Goal: Task Accomplishment & Management: Manage account settings

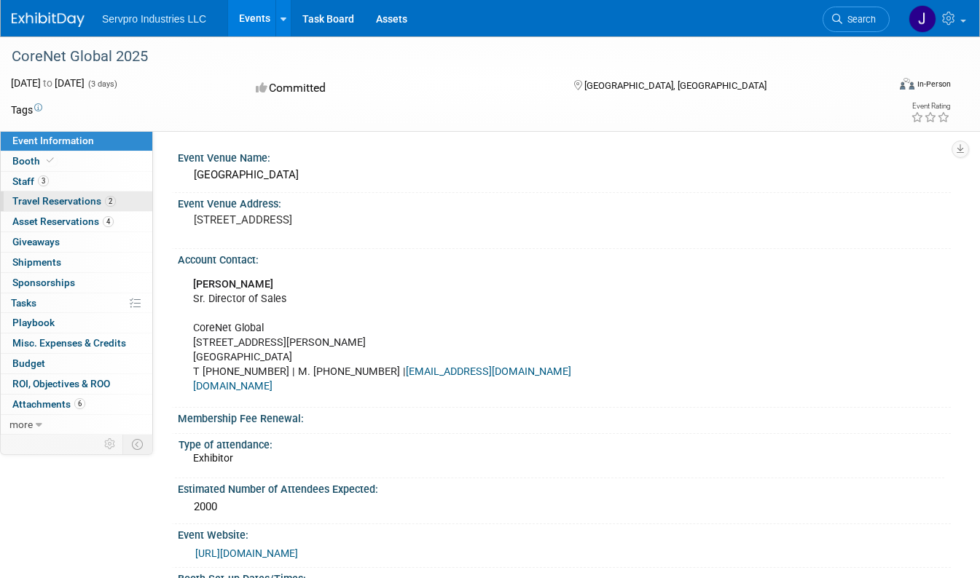
click at [38, 204] on span "Travel Reservations 2" at bounding box center [63, 201] width 103 height 12
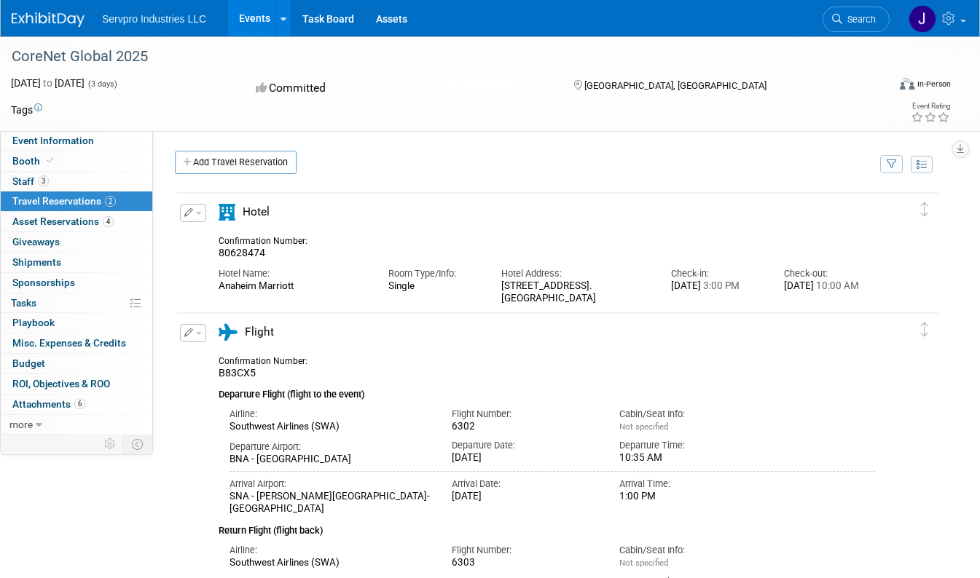
click at [186, 213] on icon "button" at bounding box center [188, 212] width 9 height 9
click at [472, 197] on td "Delete Reservation 80628474 Hotel Name: Room Type/Info:" at bounding box center [546, 251] width 740 height 117
click at [962, 18] on link at bounding box center [935, 18] width 71 height 36
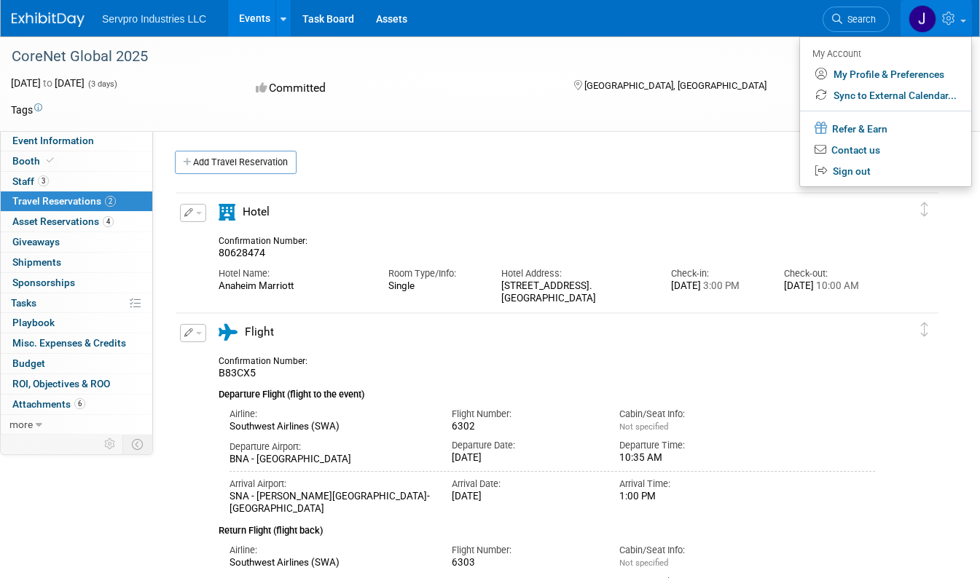
click at [669, 105] on td at bounding box center [416, 110] width 748 height 15
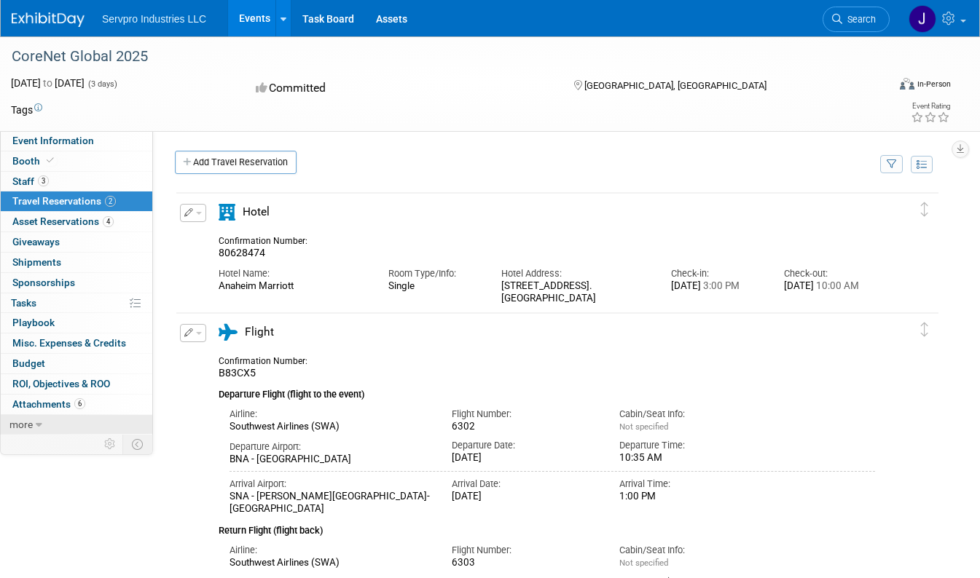
click at [27, 419] on span "more" at bounding box center [20, 425] width 23 height 12
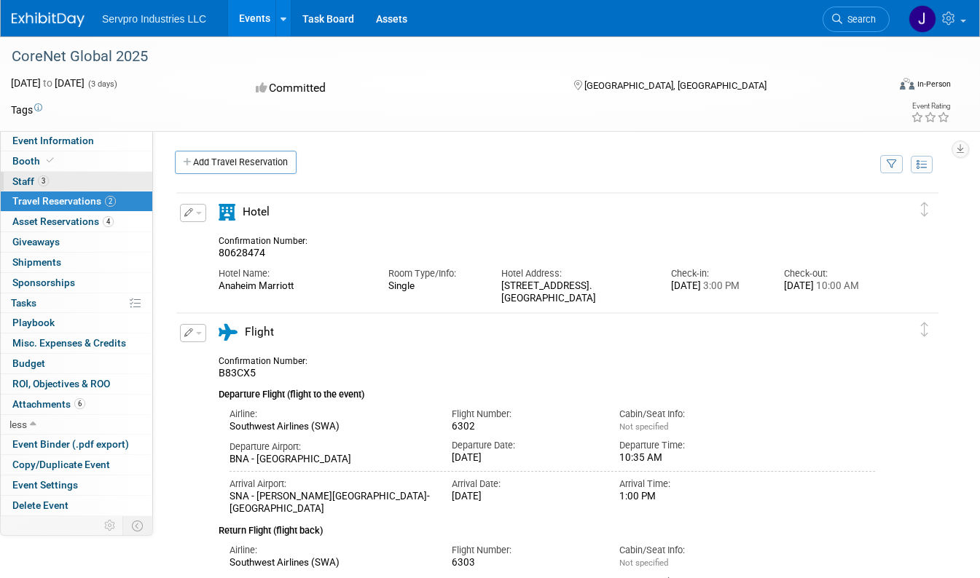
click at [37, 180] on span "Staff 3" at bounding box center [30, 182] width 36 height 12
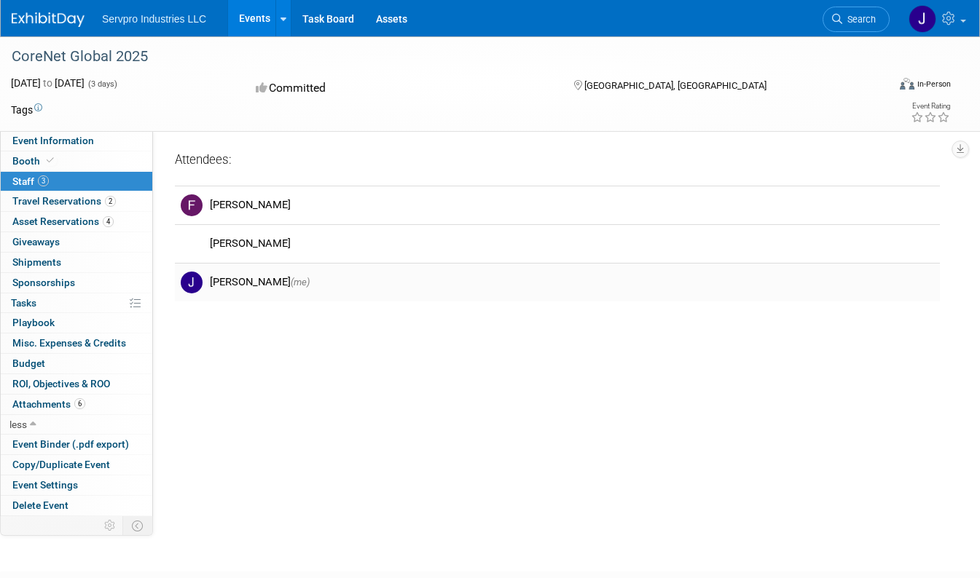
click at [249, 288] on div "[PERSON_NAME] (me)" at bounding box center [572, 282] width 724 height 14
click at [75, 139] on span "Event Information" at bounding box center [53, 141] width 82 height 12
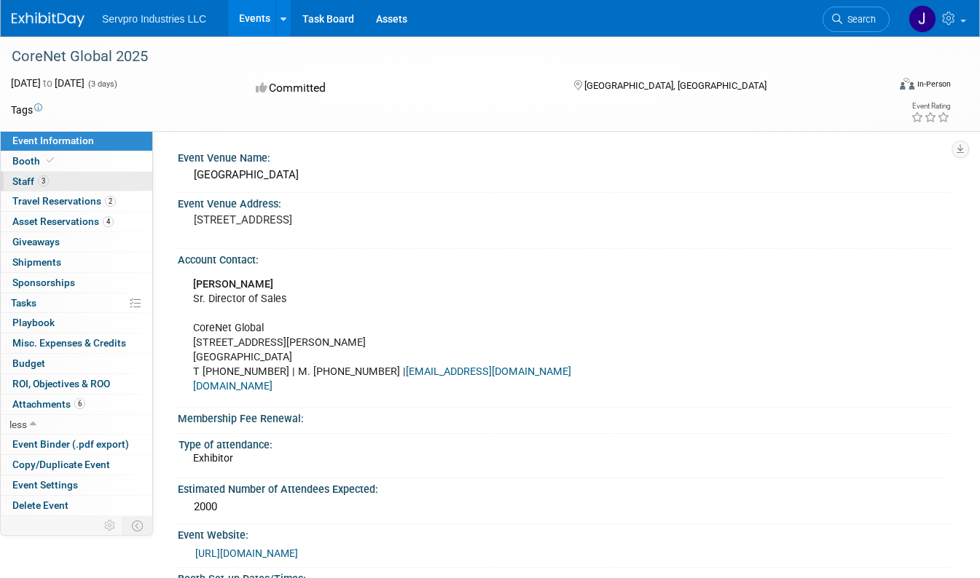
click at [26, 182] on span "Staff 3" at bounding box center [30, 182] width 36 height 12
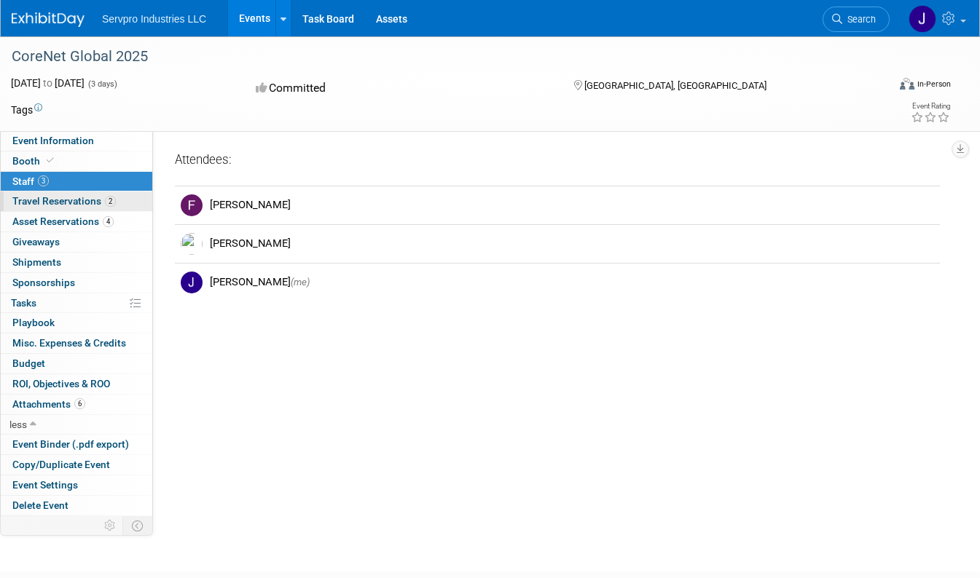
click at [27, 198] on span "Travel Reservations 2" at bounding box center [63, 201] width 103 height 12
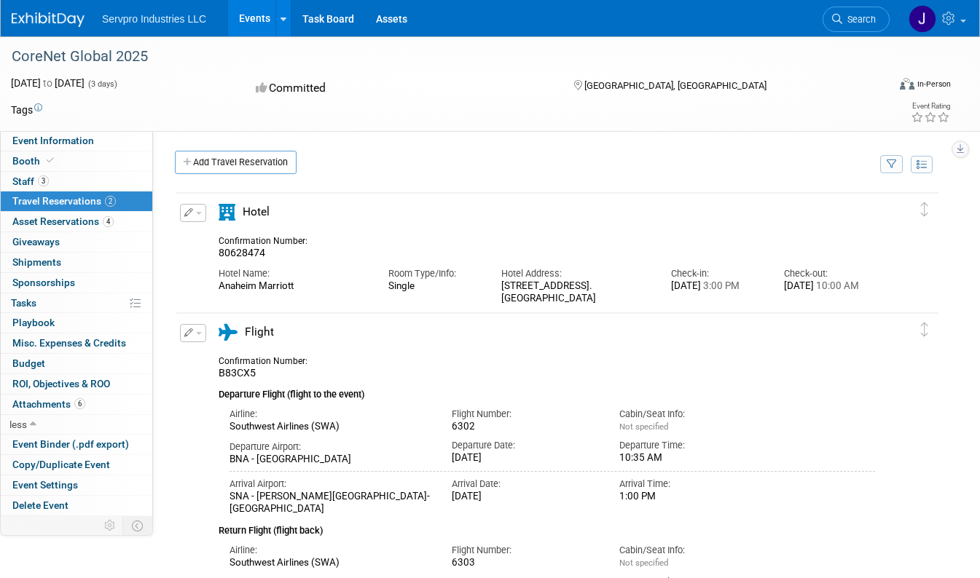
click at [959, 147] on icon "button" at bounding box center [959, 148] width 7 height 9
drag, startPoint x: 698, startPoint y: 173, endPoint x: 712, endPoint y: 170, distance: 14.9
click at [698, 173] on div "Add Travel Reservation" at bounding box center [523, 164] width 704 height 27
click at [917, 163] on icon at bounding box center [921, 165] width 10 height 10
click at [631, 162] on div "Add Travel Reservation" at bounding box center [444, 164] width 546 height 27
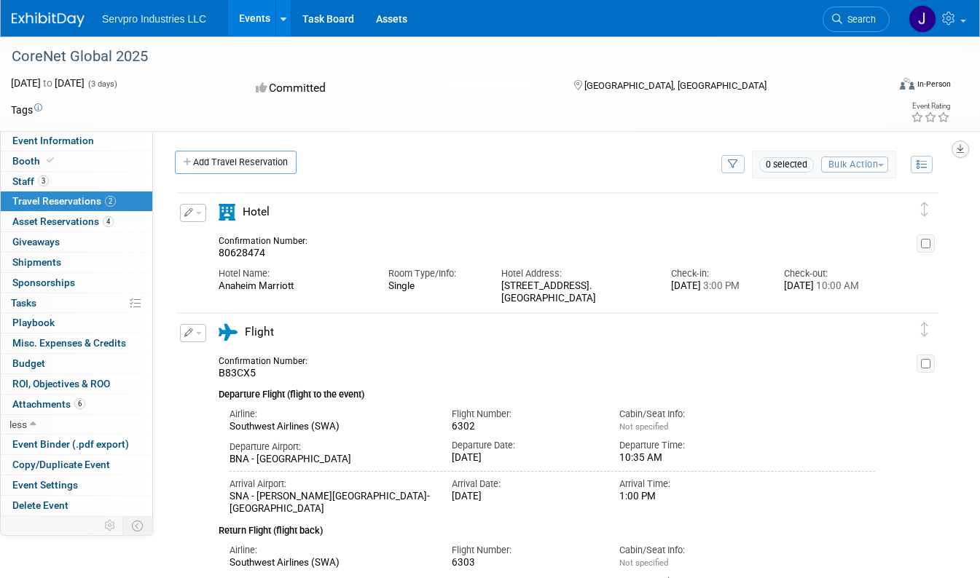
click at [959, 147] on icon "button" at bounding box center [959, 148] width 7 height 9
click at [587, 200] on div at bounding box center [607, 200] width 508 height 4
click at [926, 163] on icon at bounding box center [921, 165] width 10 height 10
click at [55, 405] on span "Attachments 6" at bounding box center [48, 404] width 73 height 12
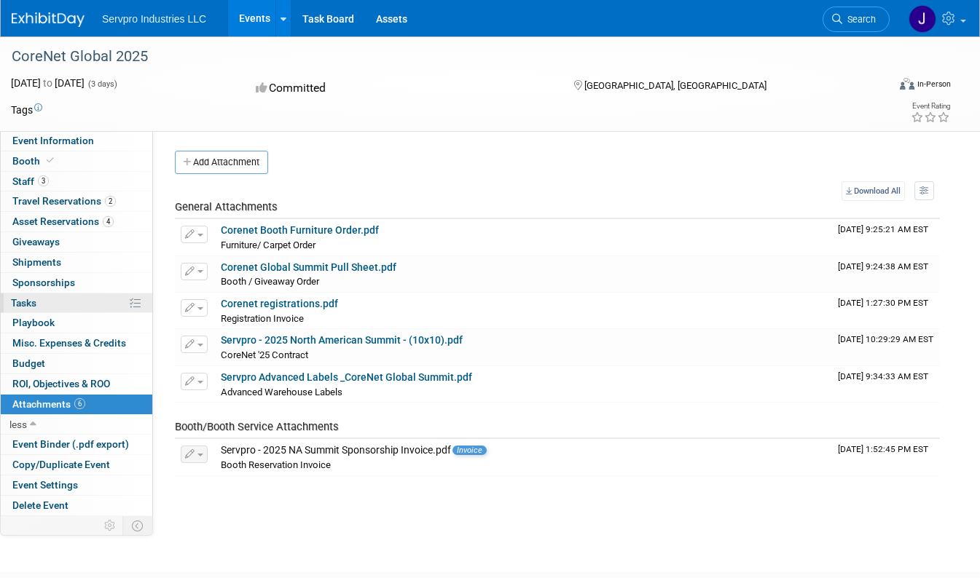
click at [44, 302] on link "0% Tasks 0%" at bounding box center [77, 304] width 152 height 20
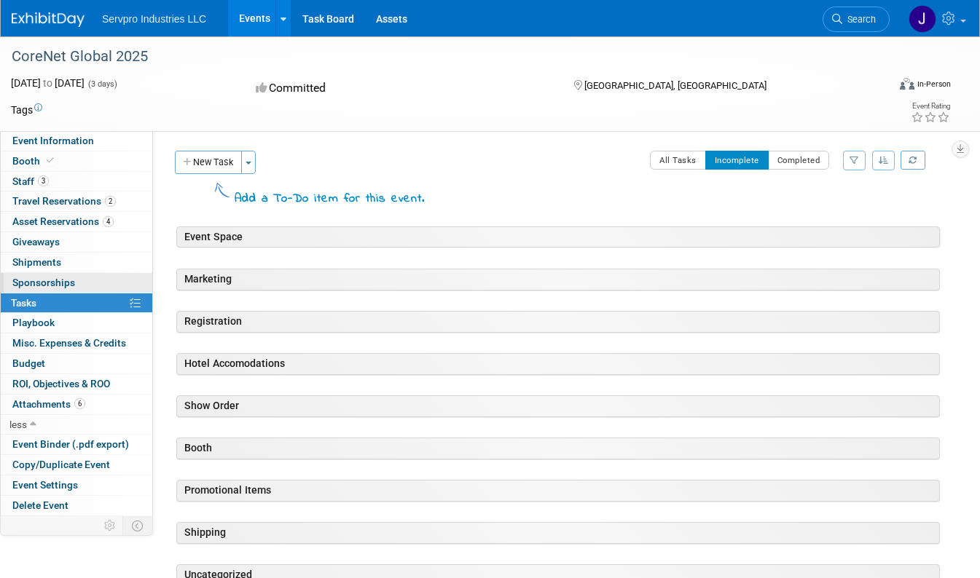
click at [41, 280] on span "Sponsorships 0" at bounding box center [43, 283] width 63 height 12
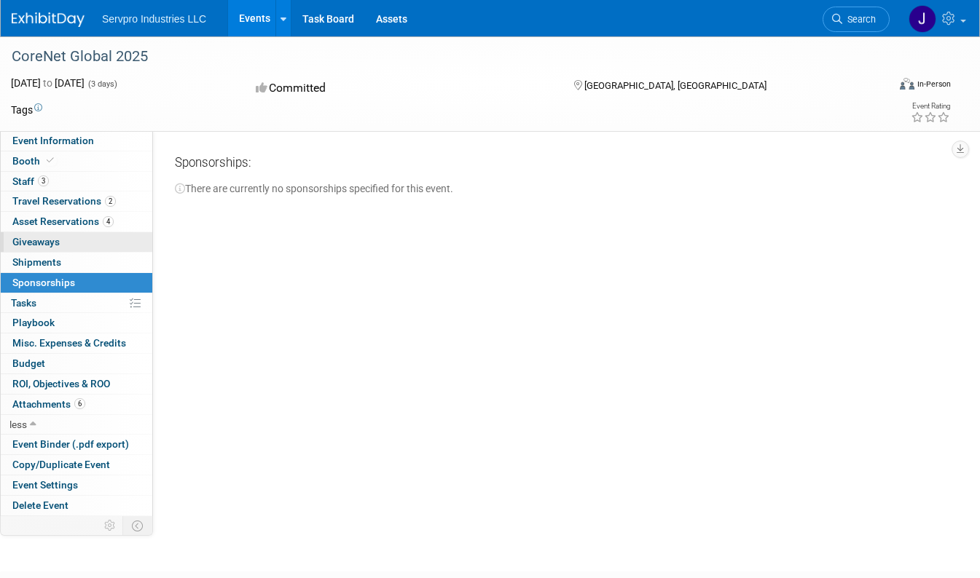
click at [52, 240] on span "Giveaways 0" at bounding box center [35, 242] width 47 height 12
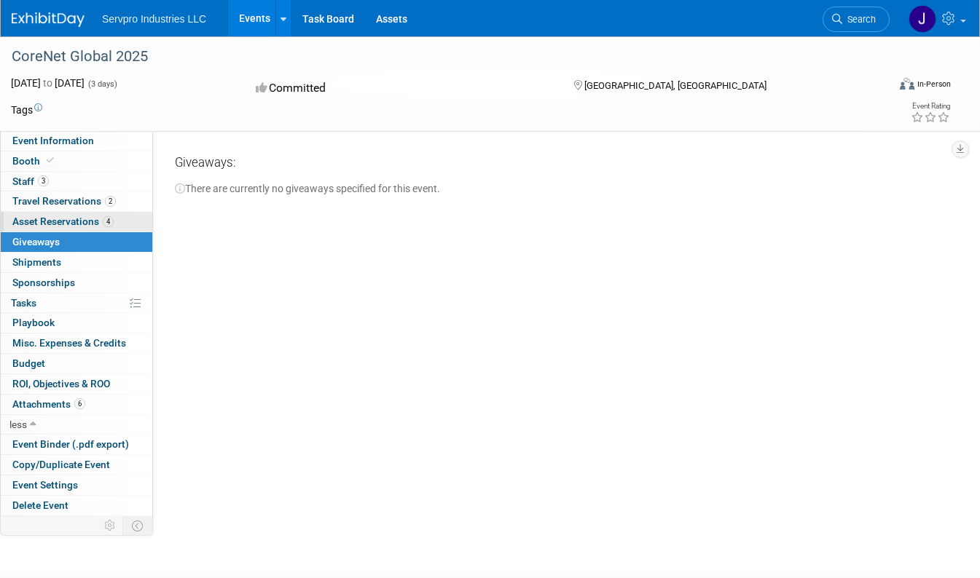
click at [60, 216] on span "Asset Reservations 4" at bounding box center [62, 222] width 101 height 12
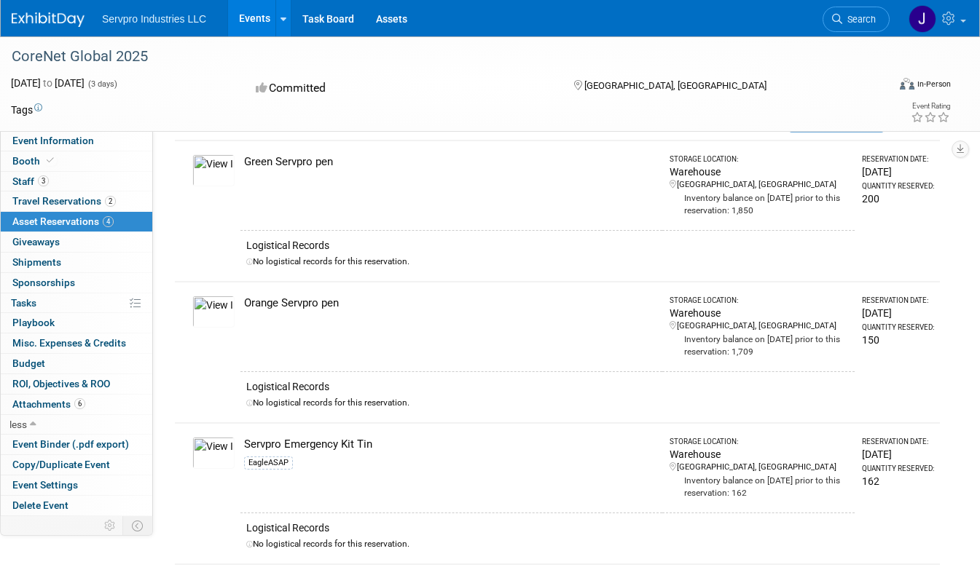
scroll to position [73, 0]
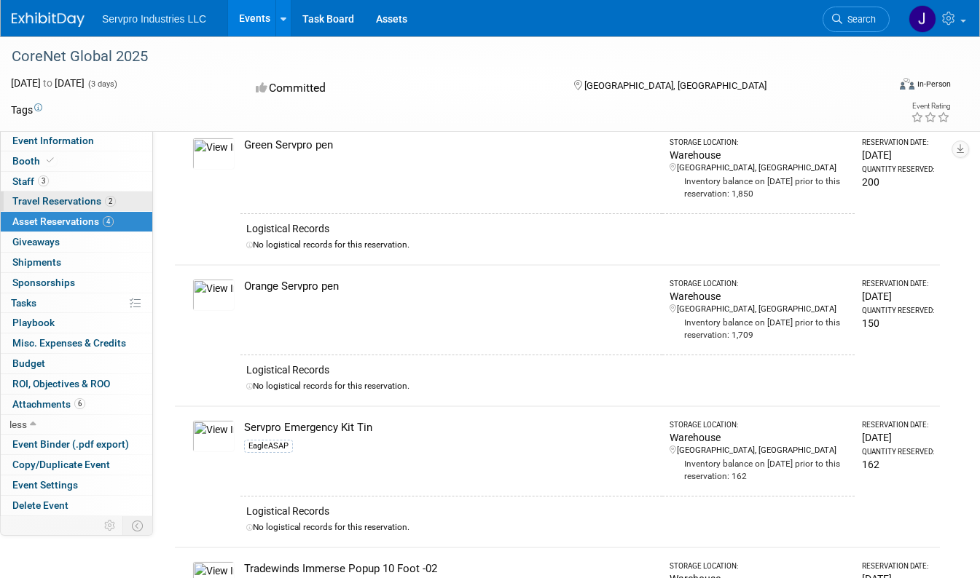
click at [85, 200] on span "Travel Reservations 2" at bounding box center [63, 201] width 103 height 12
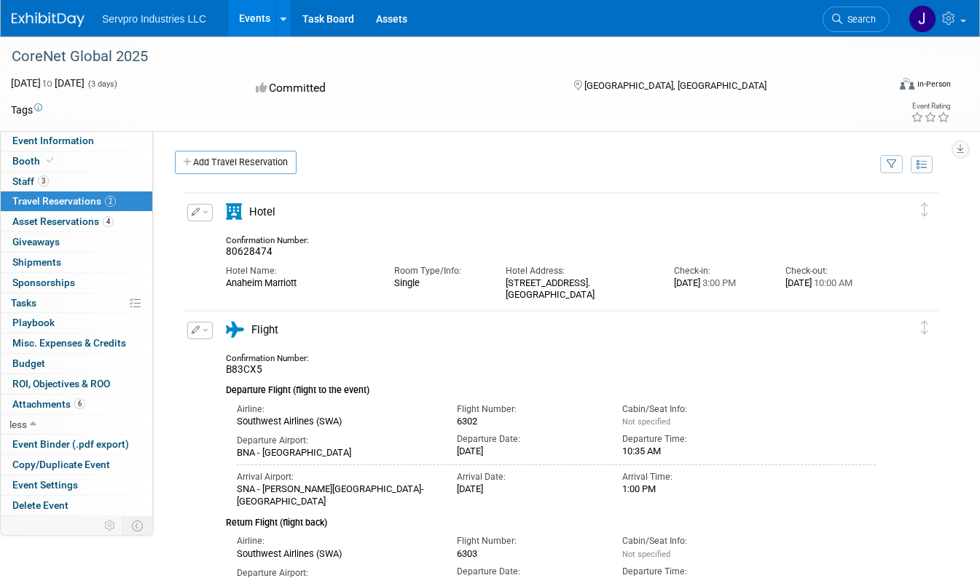
click at [205, 213] on span "button" at bounding box center [206, 212] width 6 height 3
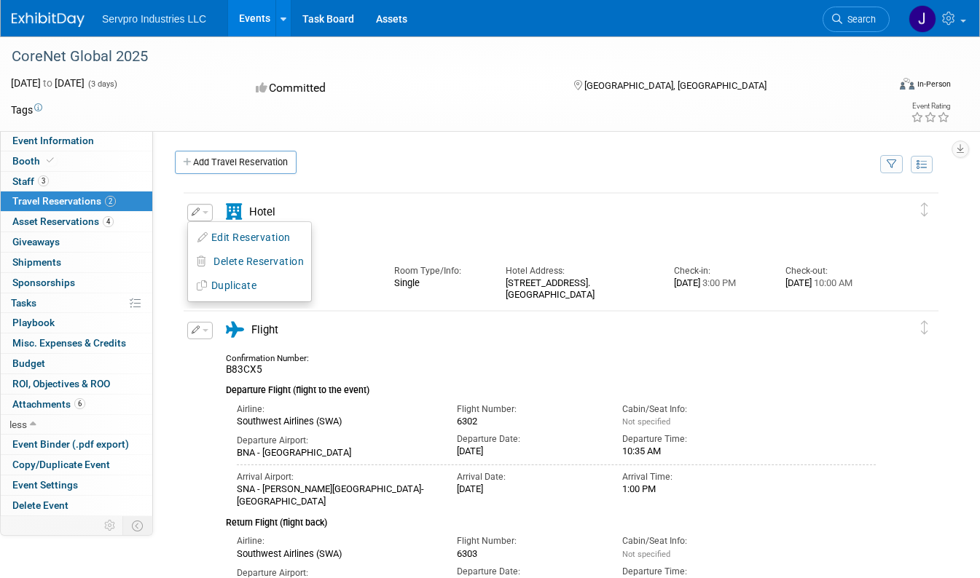
click at [514, 229] on div "Confirmation Number: 80628474 Hotel Name: Room Type/Info: Hotel Address: Check-…" at bounding box center [551, 265] width 650 height 73
